Goal: Navigation & Orientation: Find specific page/section

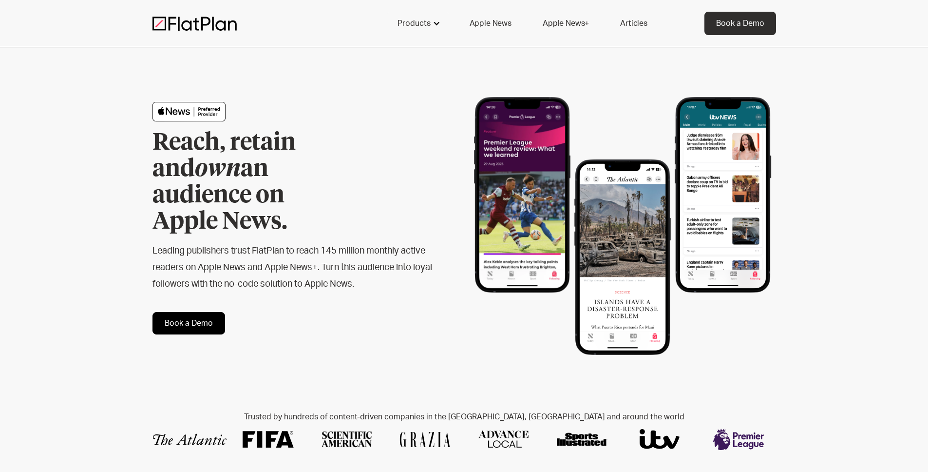
click at [435, 24] on div at bounding box center [437, 23] width 8 height 8
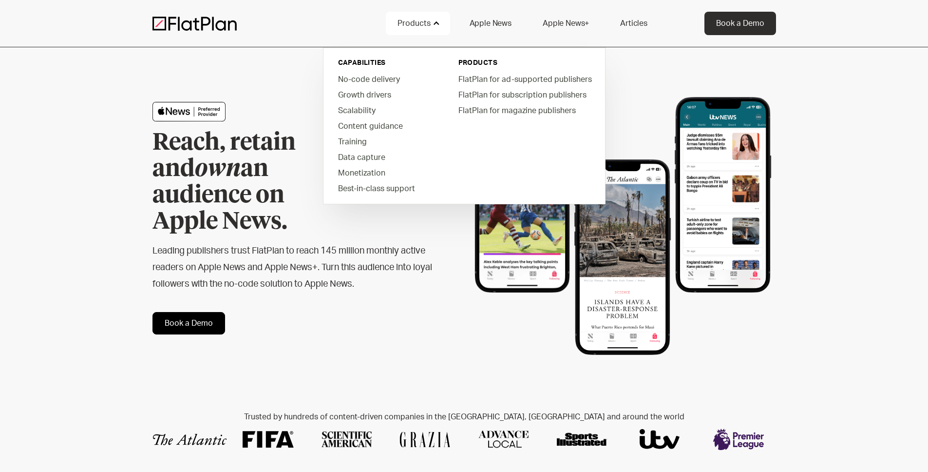
click at [496, 21] on link "Apple News" at bounding box center [490, 23] width 65 height 23
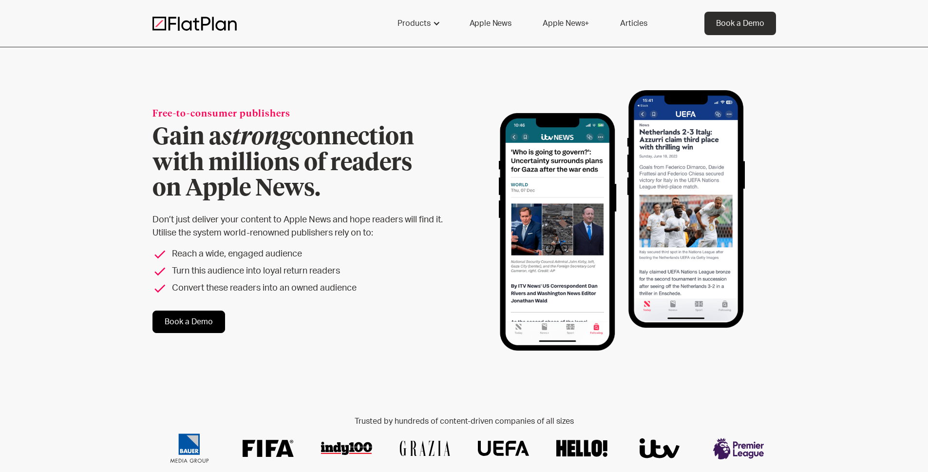
click at [569, 20] on link "Apple News+" at bounding box center [566, 23] width 70 height 23
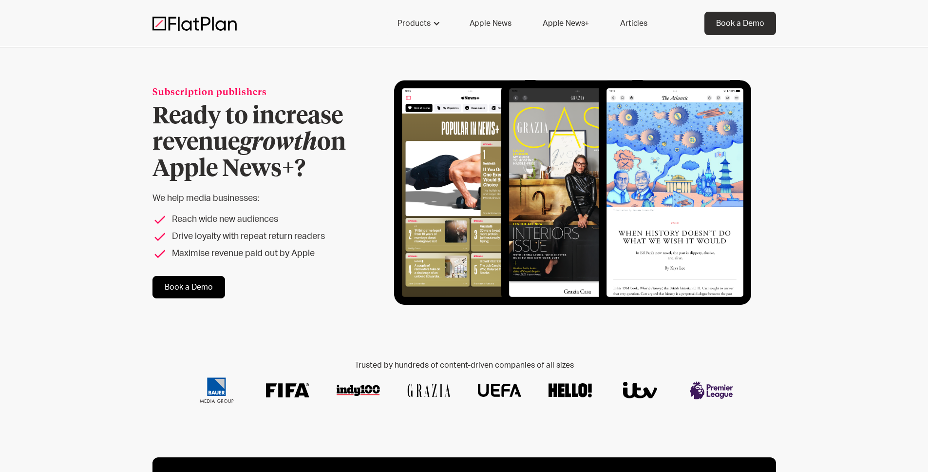
click at [637, 28] on link "Articles" at bounding box center [633, 23] width 51 height 23
